Goal: Task Accomplishment & Management: Manage account settings

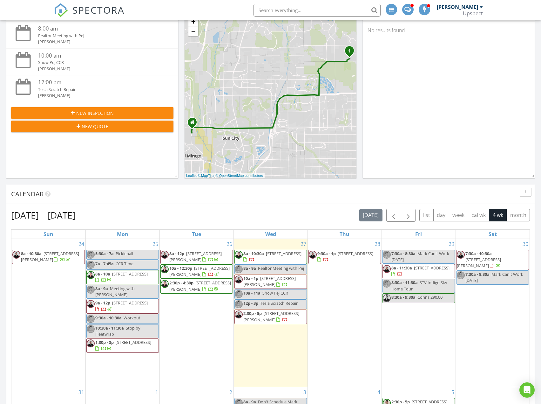
scroll to position [588, 551]
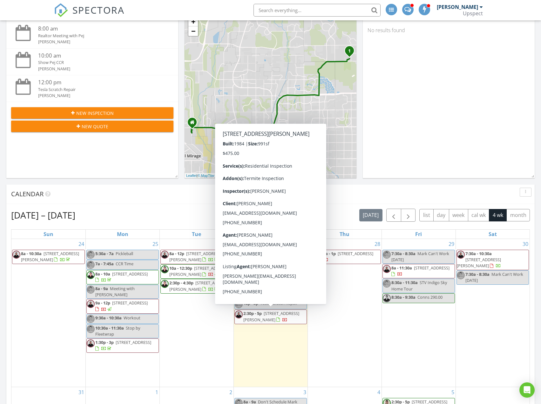
click at [267, 319] on span "1351 N Pleasant Dr 2171, Chandler 85225" at bounding box center [271, 316] width 56 height 12
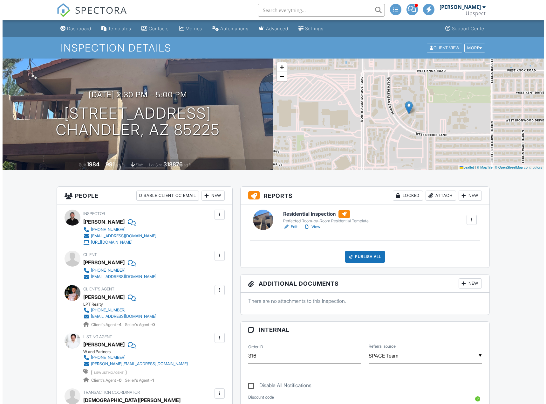
scroll to position [32, 0]
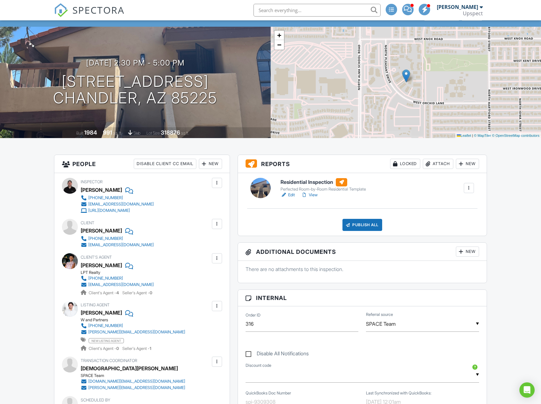
click at [217, 220] on div at bounding box center [217, 224] width 10 height 10
click at [216, 240] on li "Edit" at bounding box center [202, 243] width 32 height 16
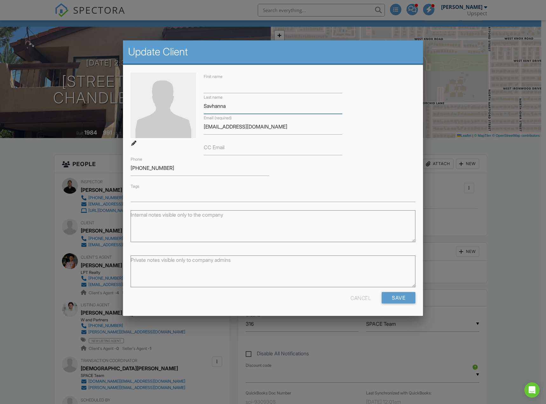
click at [204, 106] on input "Savhanna" at bounding box center [273, 106] width 139 height 16
paste input "[PERSON_NAME]"
drag, startPoint x: 222, startPoint y: 106, endPoint x: 263, endPoint y: 104, distance: 40.7
click at [263, 104] on input "ChriscoSavhanna" at bounding box center [273, 106] width 139 height 16
type input "[PERSON_NAME]"
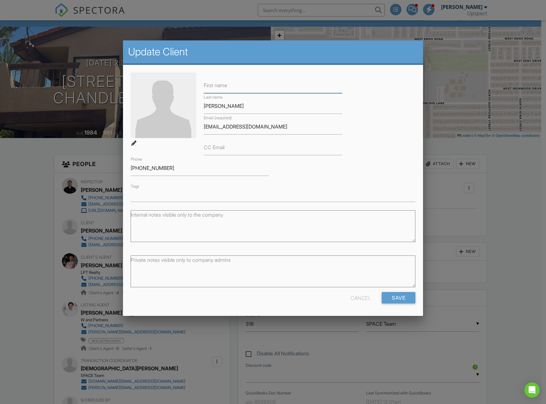
click at [242, 87] on input "First name" at bounding box center [273, 86] width 139 height 16
paste input "Savhanna"
type input "Savhanna"
click at [390, 73] on div "First name [PERSON_NAME] Last name [PERSON_NAME] Email (required) [EMAIL_ADDRES…" at bounding box center [273, 136] width 293 height 129
click at [395, 58] on h2 "Update Client" at bounding box center [273, 51] width 290 height 13
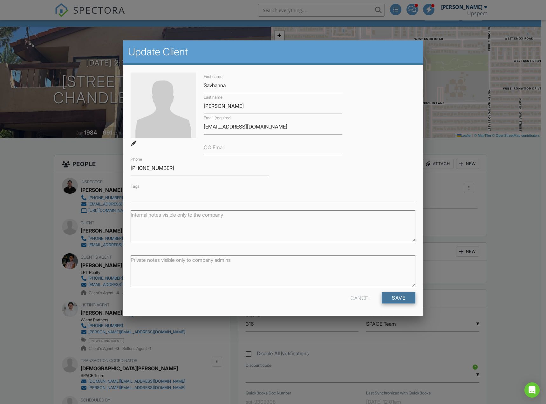
click at [402, 299] on input "Save" at bounding box center [399, 297] width 34 height 11
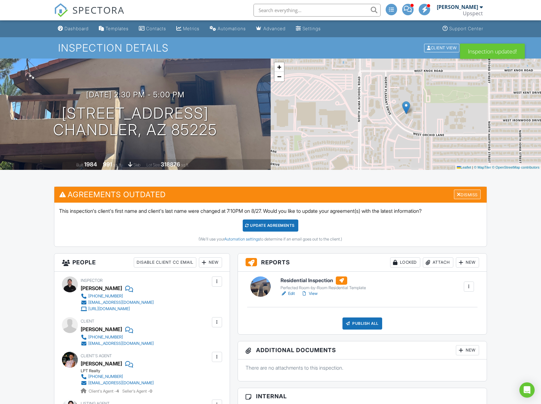
click at [476, 191] on div "Dismiss" at bounding box center [467, 194] width 27 height 10
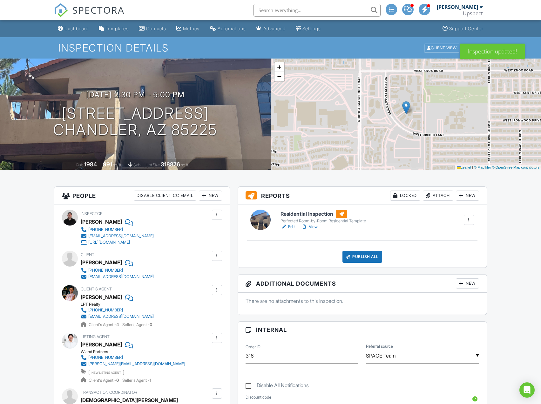
click at [512, 29] on ul "Dashboard Templates Contacts Metrics Automations Advanced Settings Support Cent…" at bounding box center [270, 28] width 541 height 17
click at [515, 16] on nav "SPECTORA Trevor Hendrickson Upspect Role: Inspector Dashboard New Inspection In…" at bounding box center [270, 10] width 541 height 20
click at [75, 29] on div "Dashboard" at bounding box center [77, 28] width 24 height 5
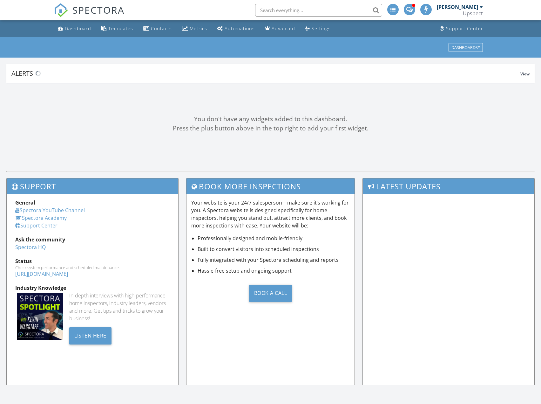
click at [517, 24] on ul "Dashboard Templates Contacts Metrics Automations Advanced Settings Support Cent…" at bounding box center [270, 28] width 541 height 17
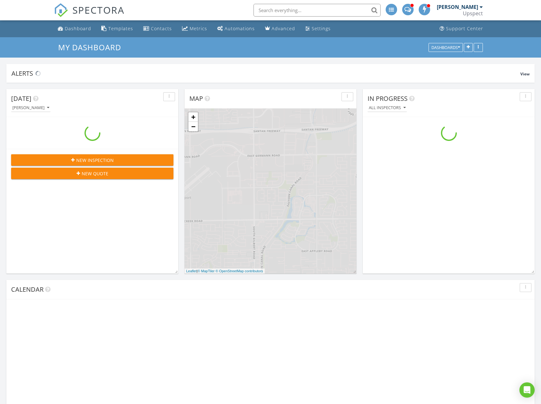
scroll to position [588, 551]
click at [521, 9] on nav "SPECTORA [PERSON_NAME] Upspect Role: Inspector Dashboard New Inspection Inspect…" at bounding box center [270, 10] width 541 height 20
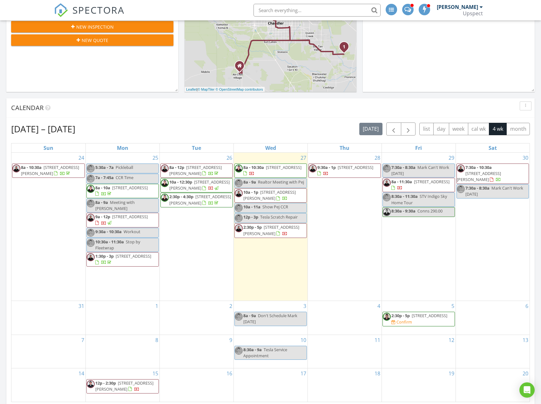
scroll to position [191, 0]
